Goal: Book appointment/travel/reservation

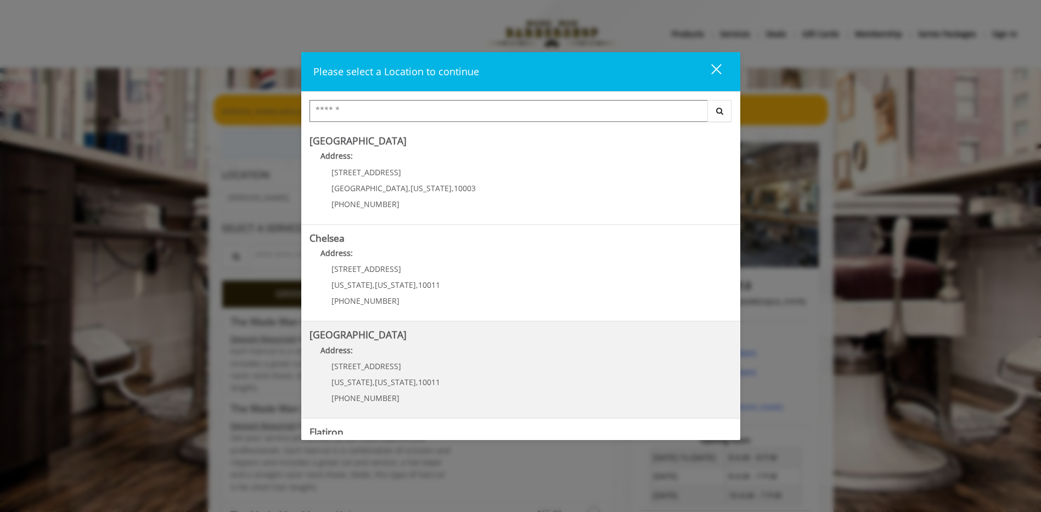
scroll to position [165, 0]
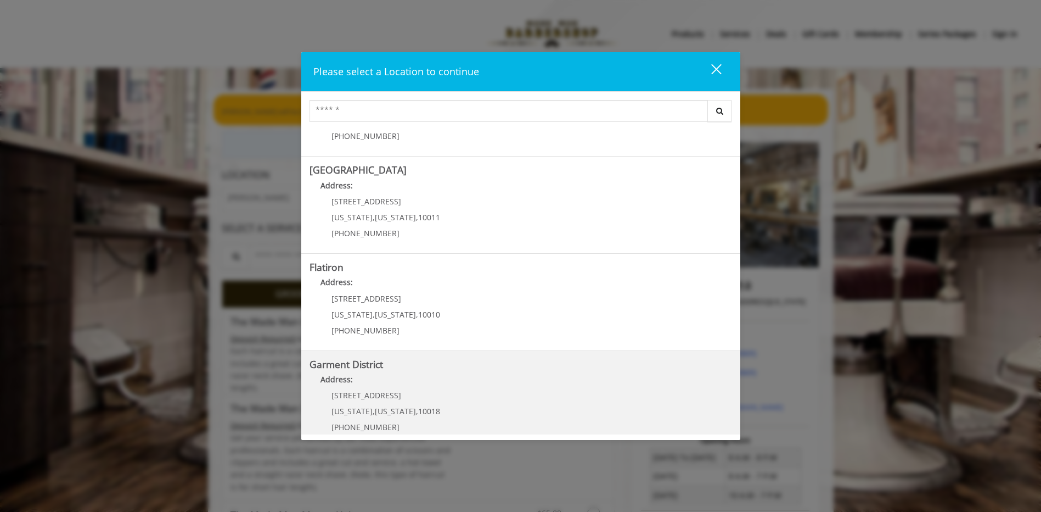
click at [352, 392] on span "1400 Broadway" at bounding box center [367, 395] width 70 height 10
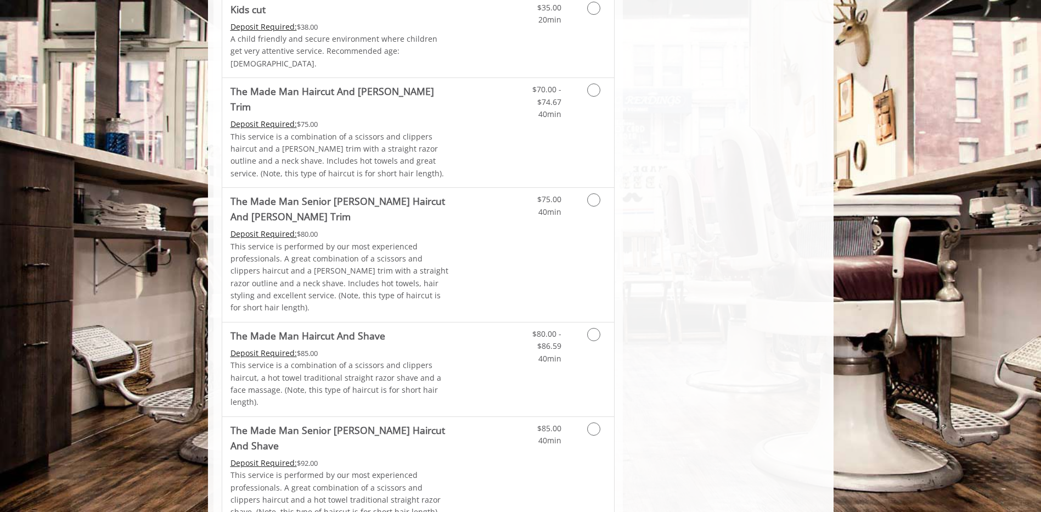
scroll to position [933, 0]
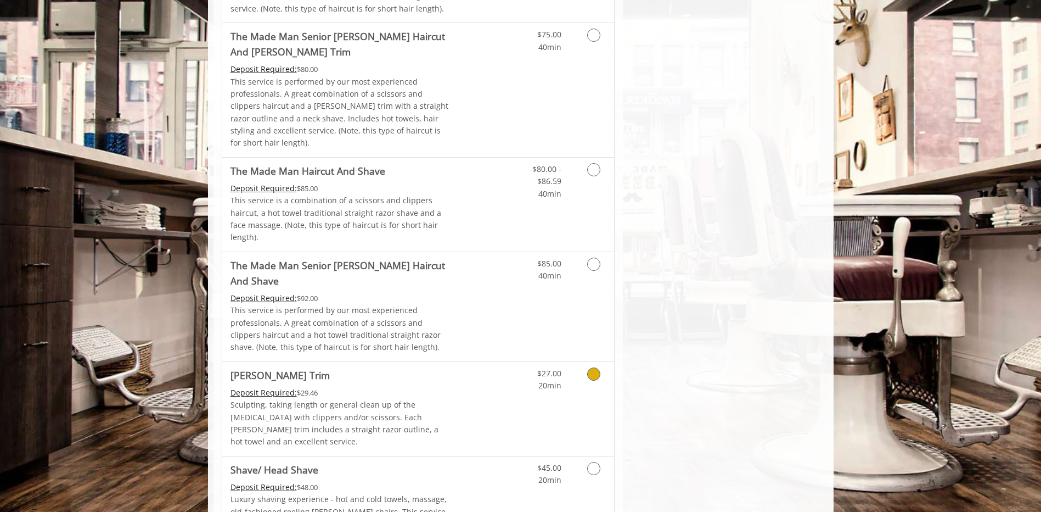
click at [595, 367] on icon "Grooming services" at bounding box center [593, 373] width 13 height 13
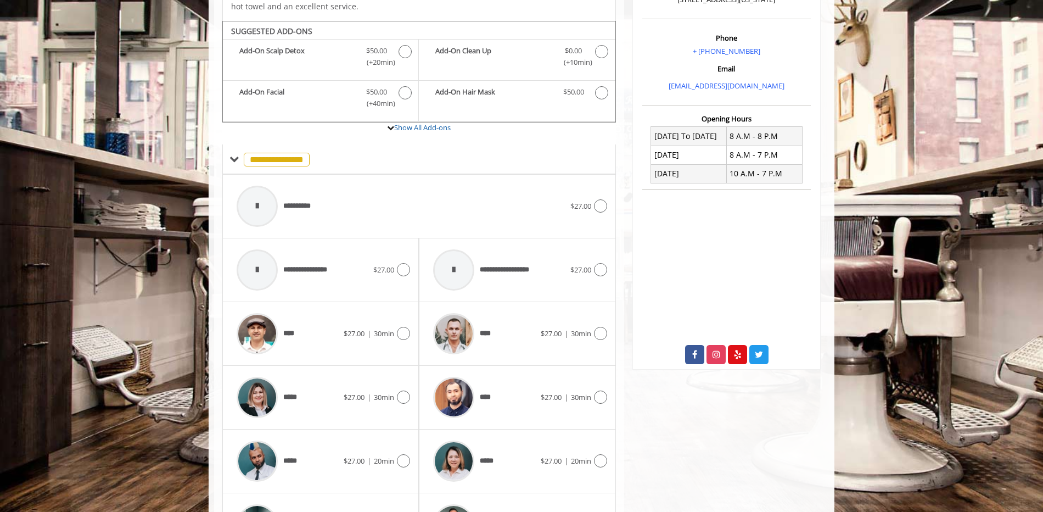
scroll to position [326, 0]
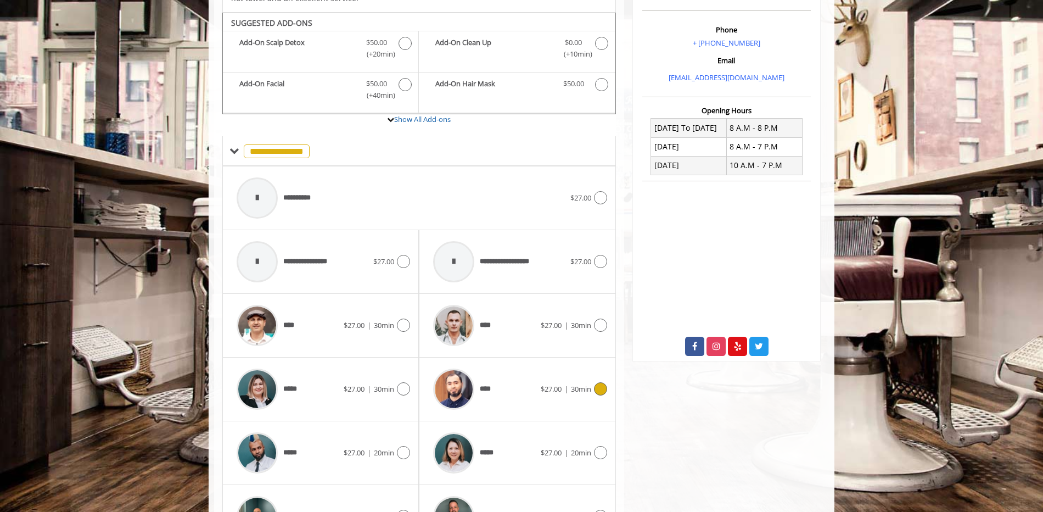
click at [599, 382] on icon at bounding box center [600, 388] width 13 height 13
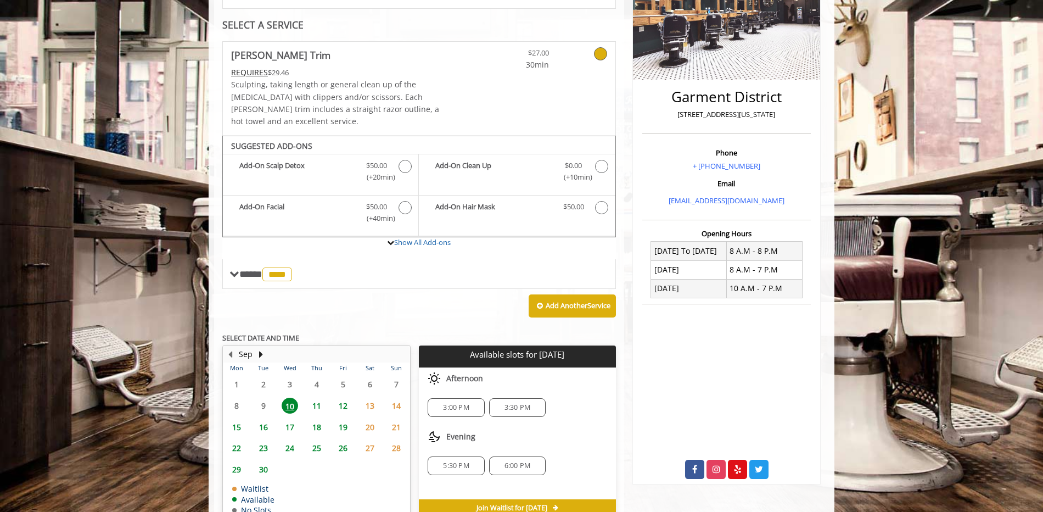
scroll to position [250, 0]
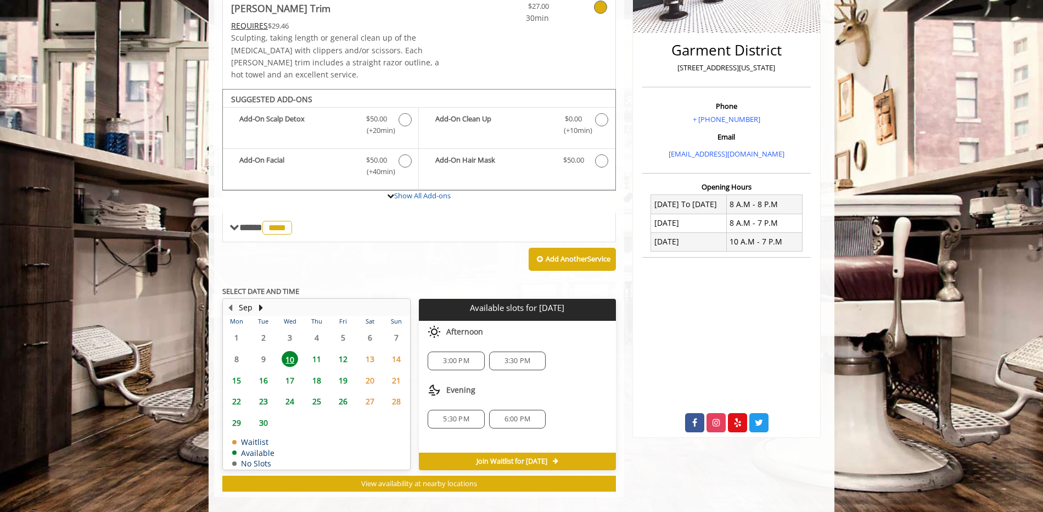
click at [344, 351] on span "12" at bounding box center [343, 359] width 16 height 16
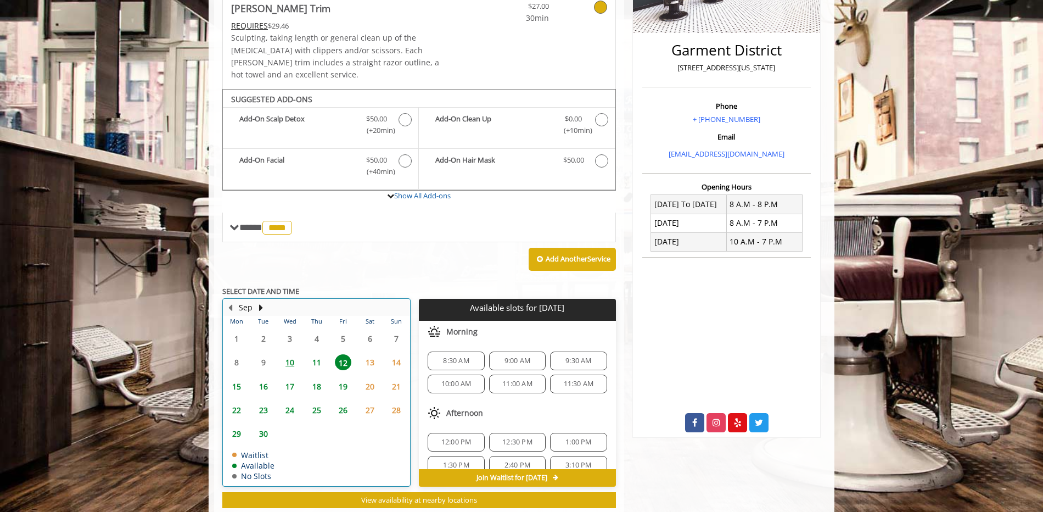
drag, startPoint x: 340, startPoint y: 337, endPoint x: 297, endPoint y: 334, distance: 42.9
